Goal: Transaction & Acquisition: Download file/media

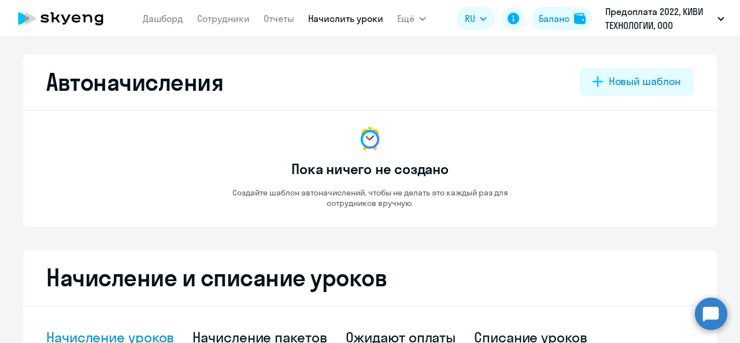
select select "10"
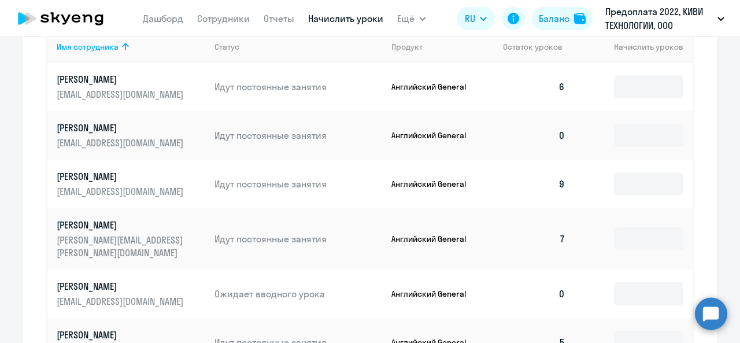
scroll to position [405, 0]
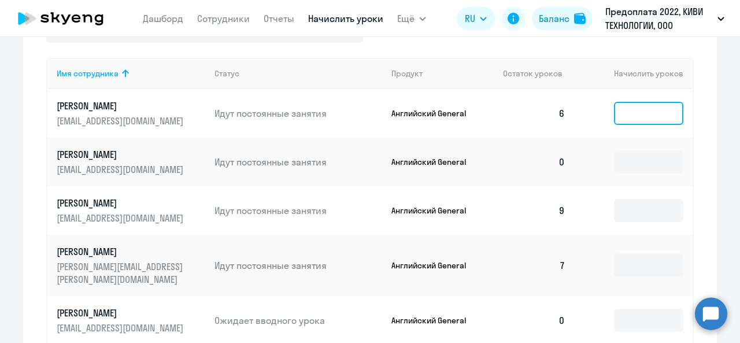
click at [634, 116] on input at bounding box center [648, 113] width 69 height 23
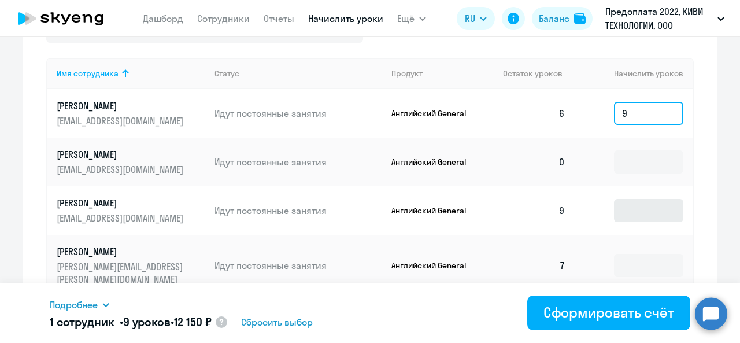
type input "9"
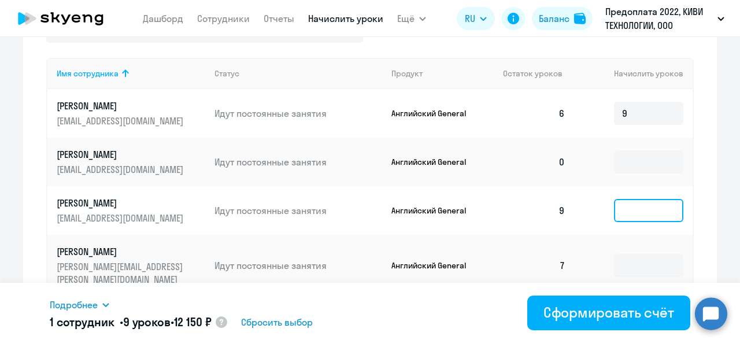
click at [624, 210] on input at bounding box center [648, 210] width 69 height 23
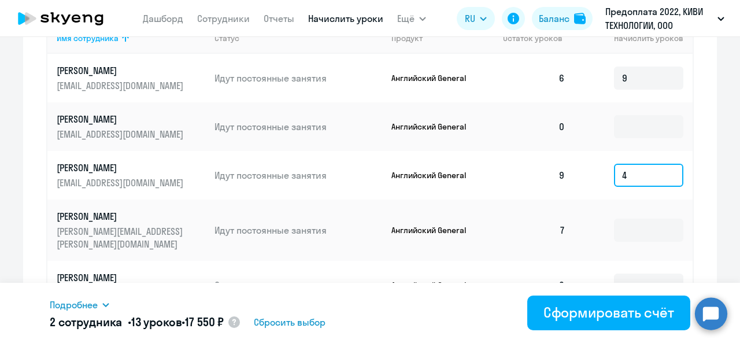
scroll to position [462, 0]
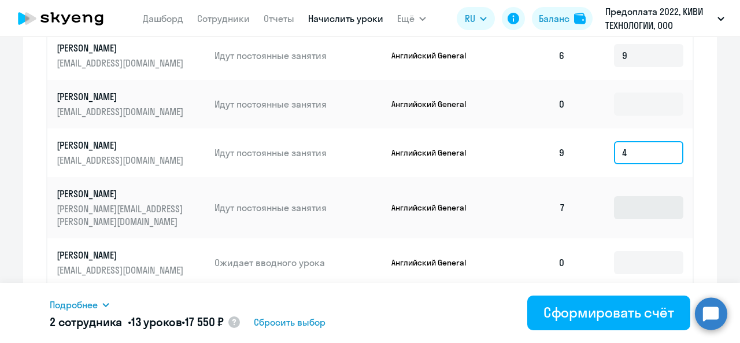
type input "4"
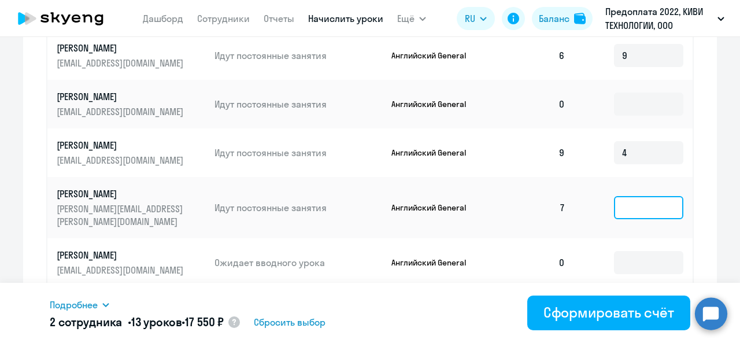
click at [640, 198] on input at bounding box center [648, 207] width 69 height 23
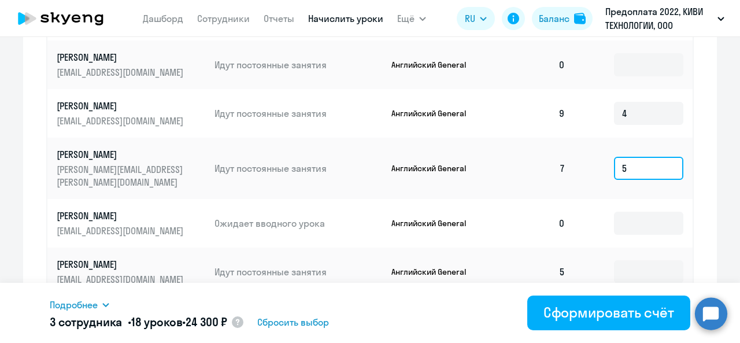
scroll to position [520, 0]
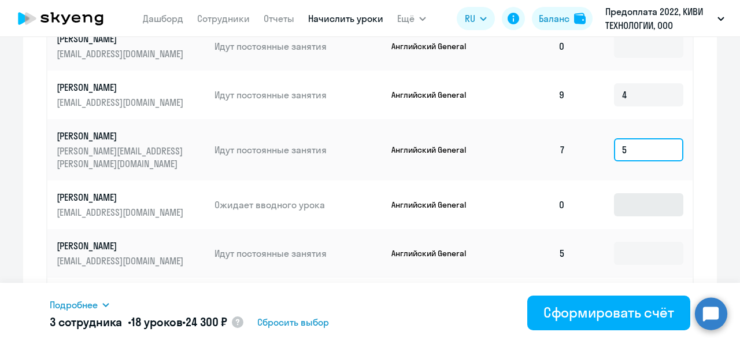
type input "5"
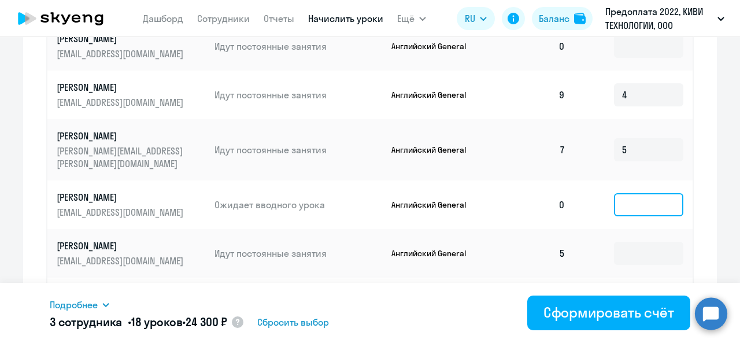
click at [632, 197] on input at bounding box center [648, 204] width 69 height 23
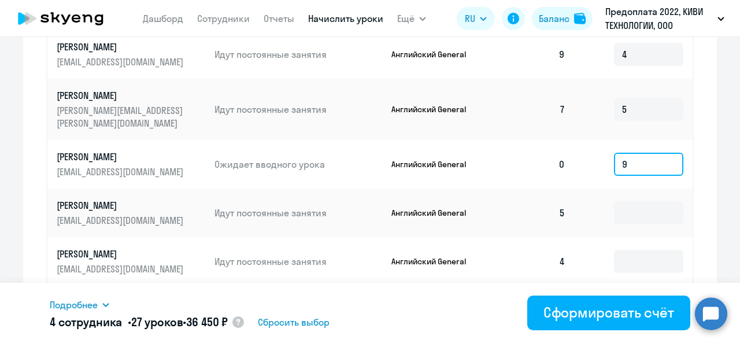
scroll to position [578, 0]
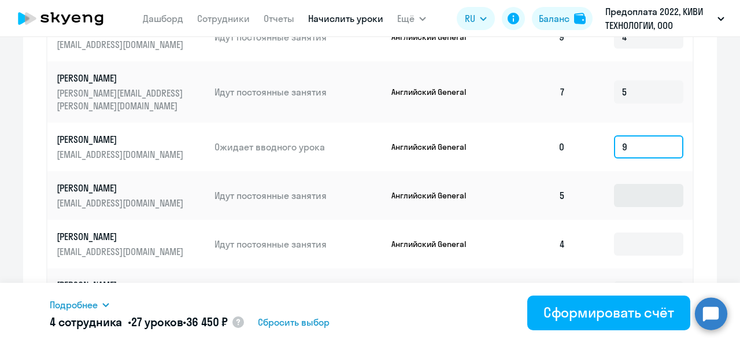
type input "9"
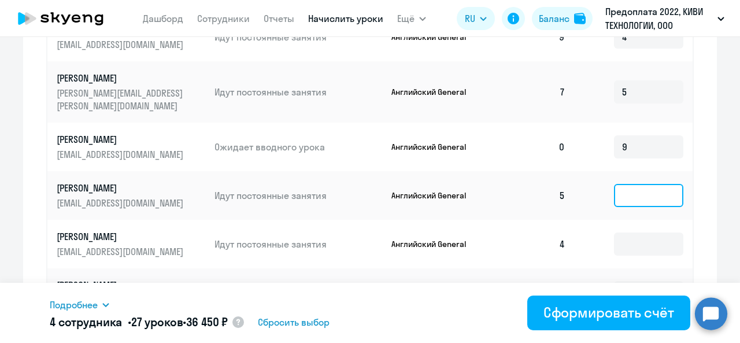
click at [649, 184] on input at bounding box center [648, 195] width 69 height 23
type input "9"
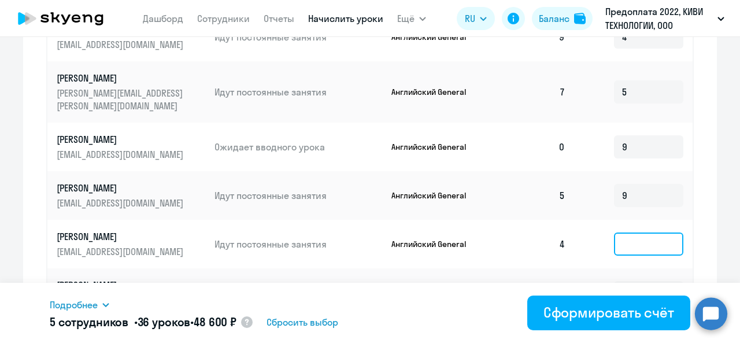
click at [643, 232] on input at bounding box center [648, 243] width 69 height 23
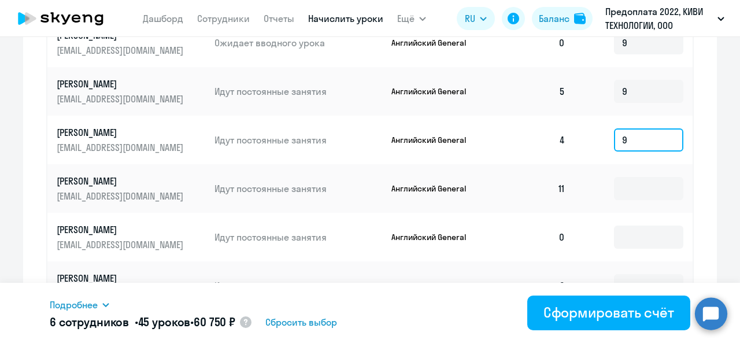
scroll to position [694, 0]
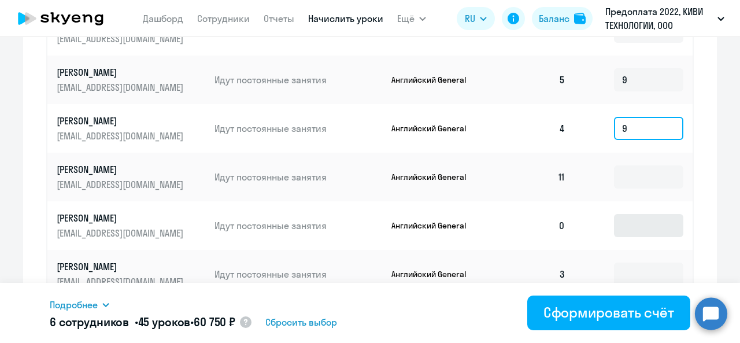
type input "9"
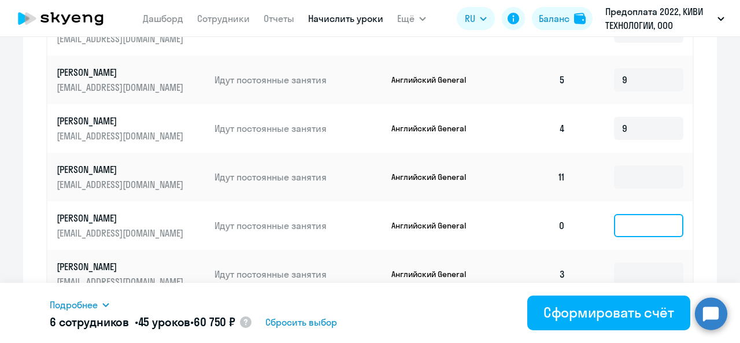
click at [635, 214] on input at bounding box center [648, 225] width 69 height 23
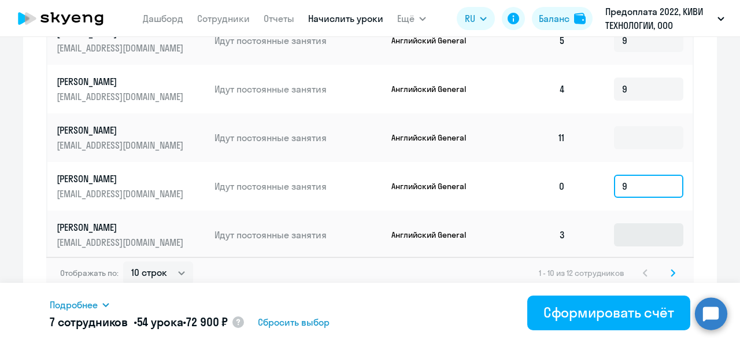
type input "9"
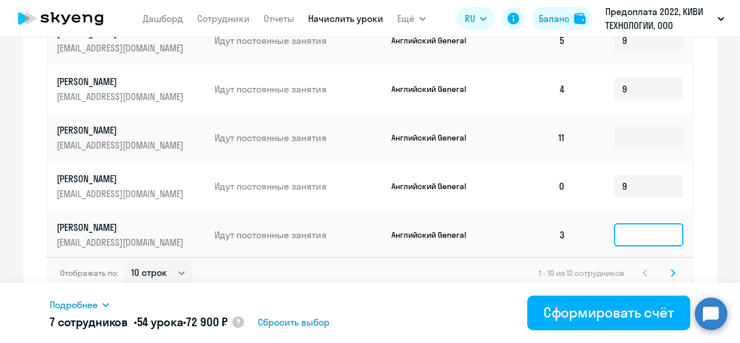
click at [635, 223] on input at bounding box center [648, 234] width 69 height 23
type input "9"
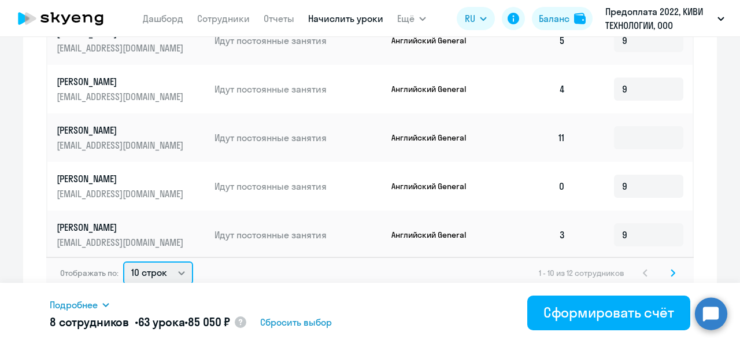
click at [166, 261] on select "10 строк 30 строк 50 строк" at bounding box center [158, 272] width 70 height 23
select select "30"
click at [123, 261] on select "10 строк 30 строк 50 строк" at bounding box center [158, 272] width 70 height 23
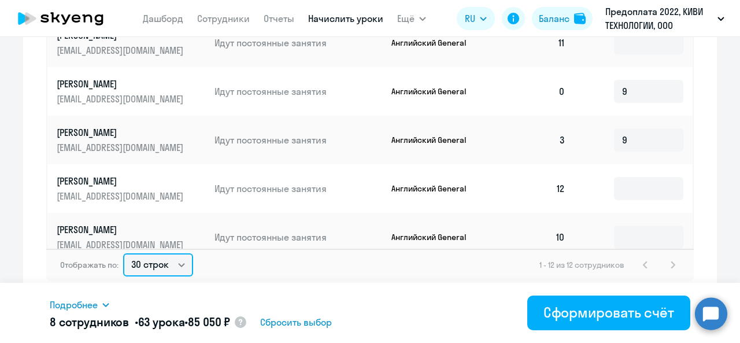
scroll to position [743, 0]
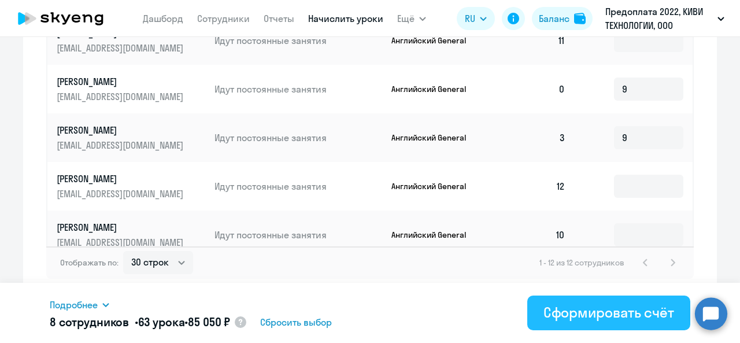
click at [583, 309] on div "Сформировать счёт" at bounding box center [608, 312] width 131 height 18
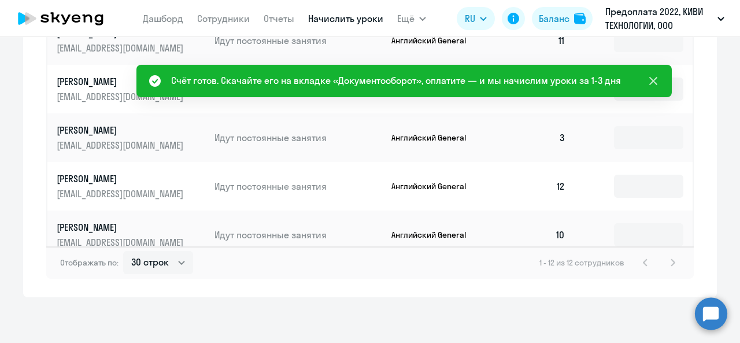
click at [654, 83] on icon at bounding box center [653, 81] width 8 height 8
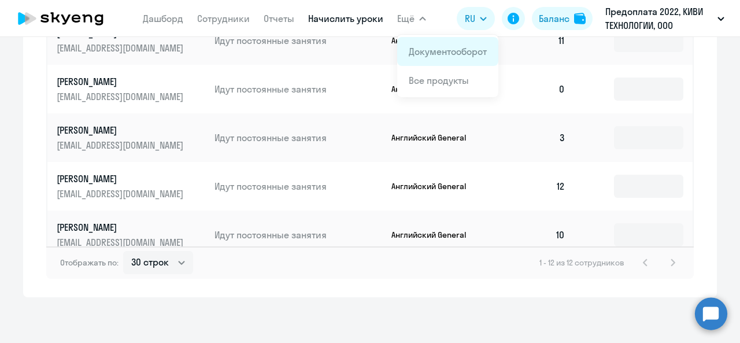
click at [436, 54] on link "Документооборот" at bounding box center [448, 52] width 78 height 12
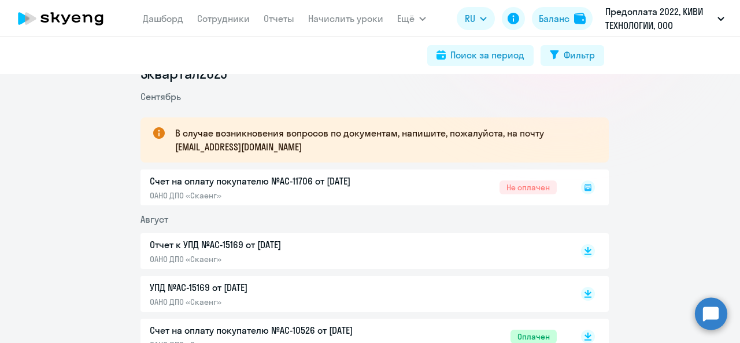
scroll to position [173, 0]
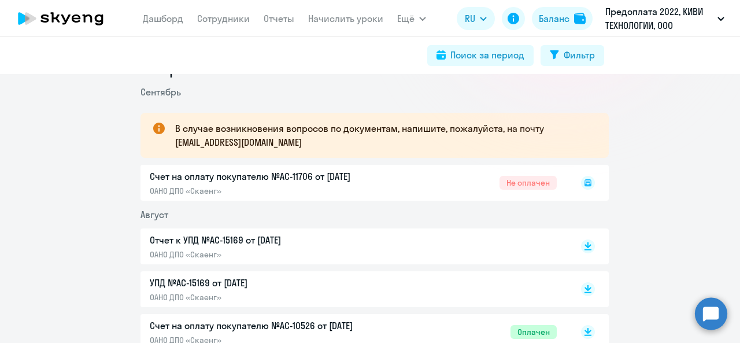
click at [586, 184] on icon at bounding box center [587, 182] width 7 height 7
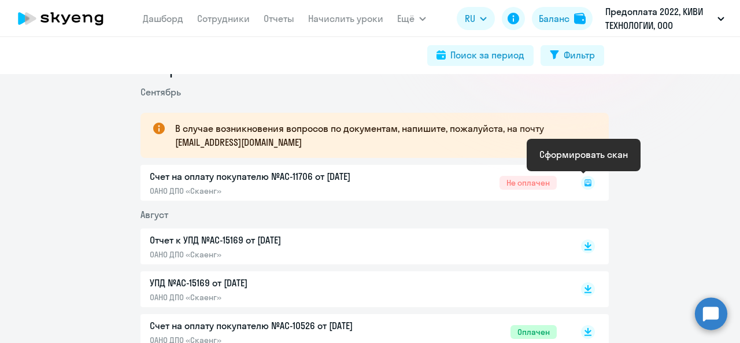
click at [584, 184] on icon at bounding box center [587, 182] width 7 height 7
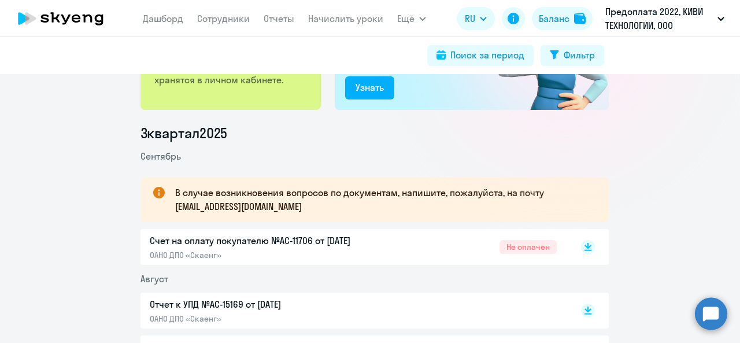
scroll to position [173, 0]
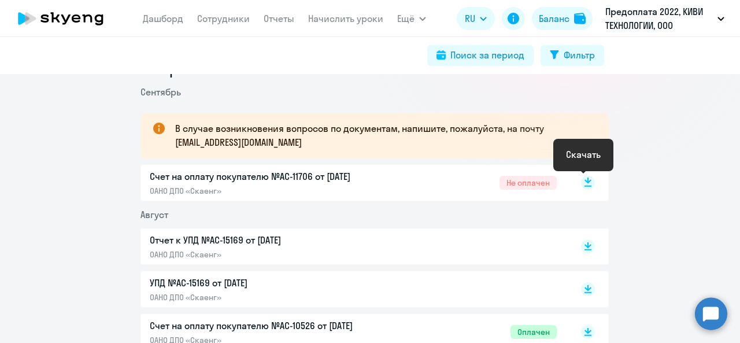
click at [581, 187] on rect at bounding box center [588, 183] width 14 height 14
